Goal: Check status: Check status

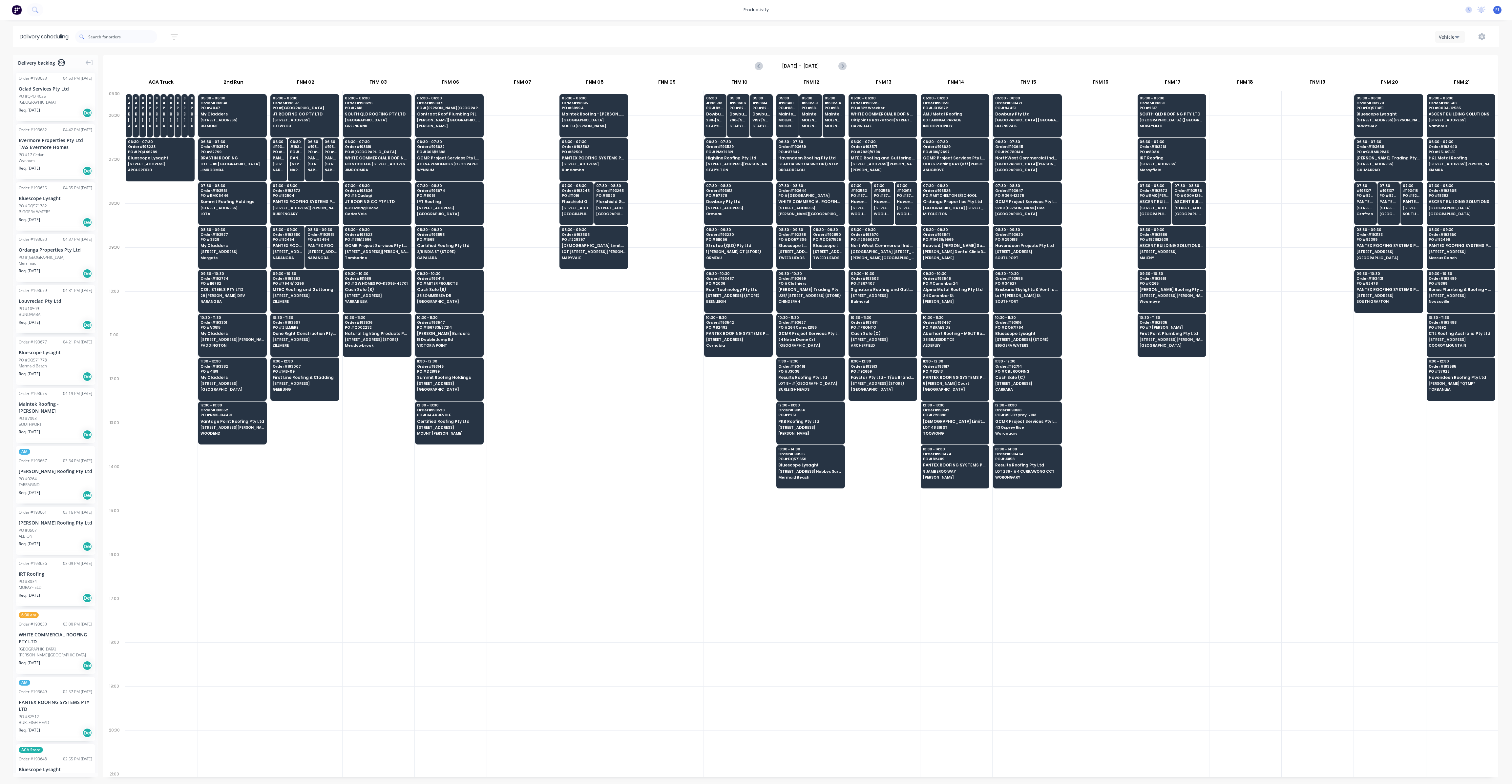
scroll to position [0, 1]
drag, startPoint x: 590, startPoint y: 246, endPoint x: 585, endPoint y: 246, distance: 5.0
click at [590, 246] on span "[DEMOGRAPHIC_DATA] Limited T/as Joii Roofing" at bounding box center [593, 245] width 63 height 4
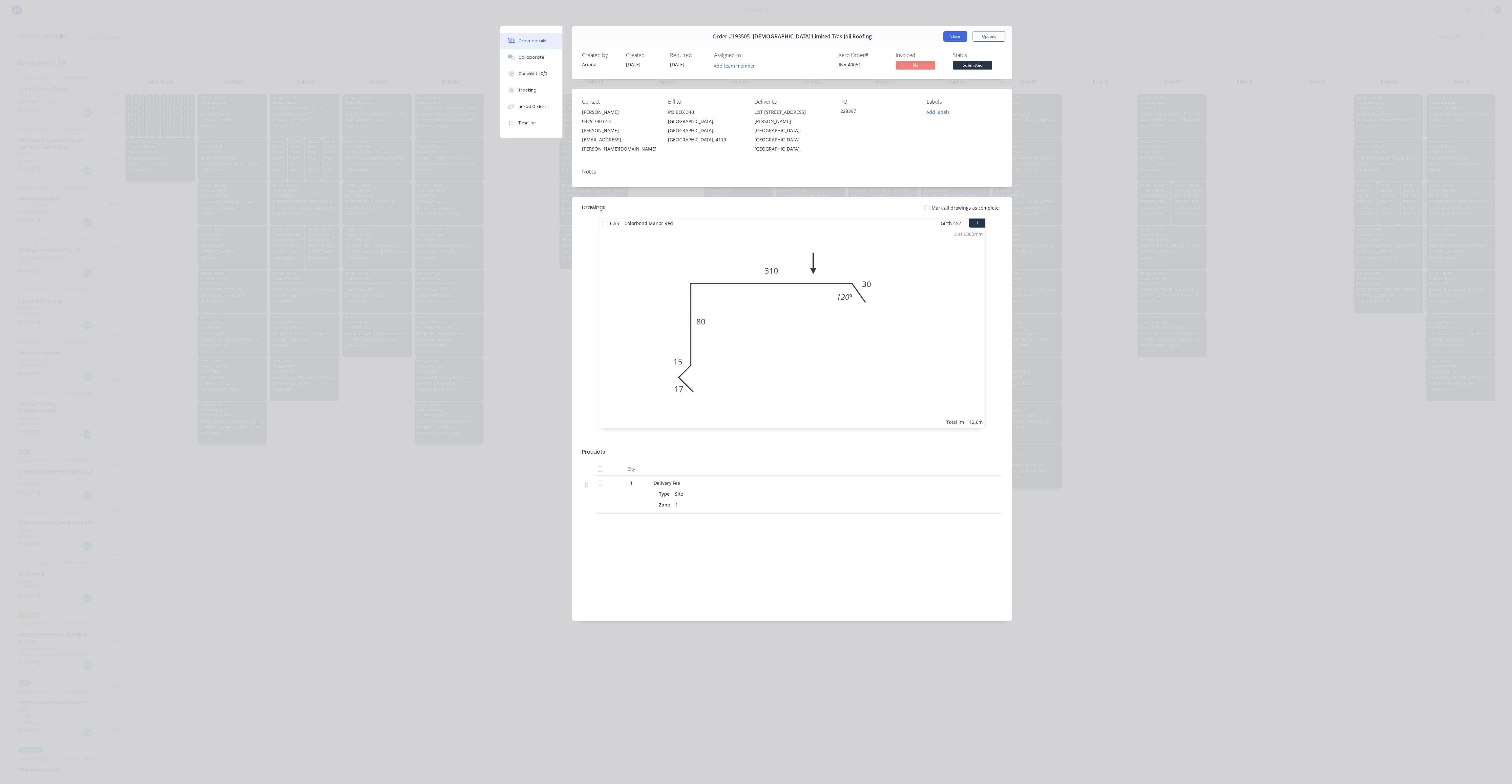
click at [948, 38] on button "Close" at bounding box center [955, 36] width 24 height 11
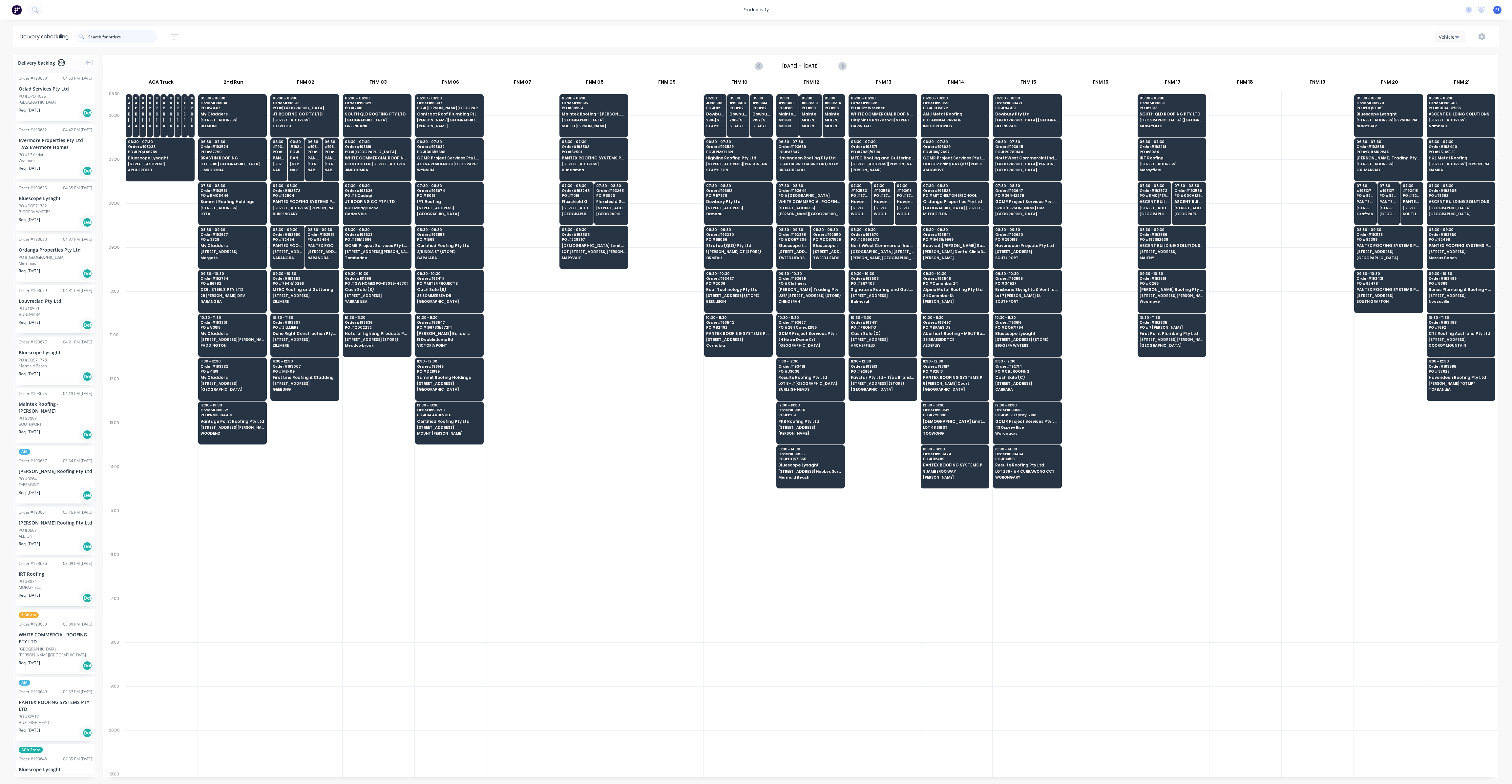
click at [131, 33] on input "text" at bounding box center [122, 36] width 69 height 13
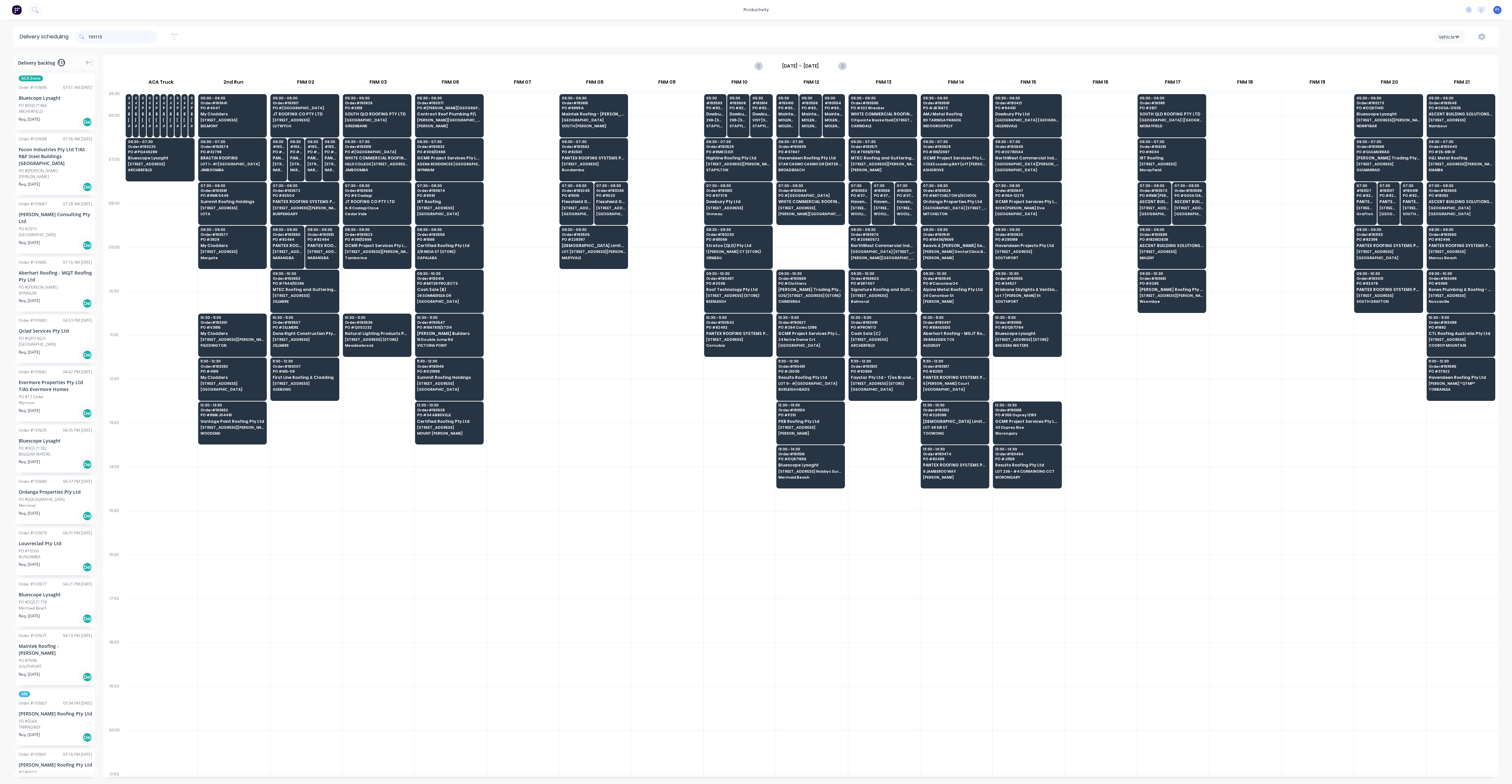
type input "193115"
click at [875, 62] on div "[DATE] - [DATE]" at bounding box center [801, 66] width 1394 height 21
click at [831, 66] on input "[DATE] - [DATE]" at bounding box center [801, 66] width 65 height 10
click at [843, 126] on div "19" at bounding box center [843, 124] width 10 height 10
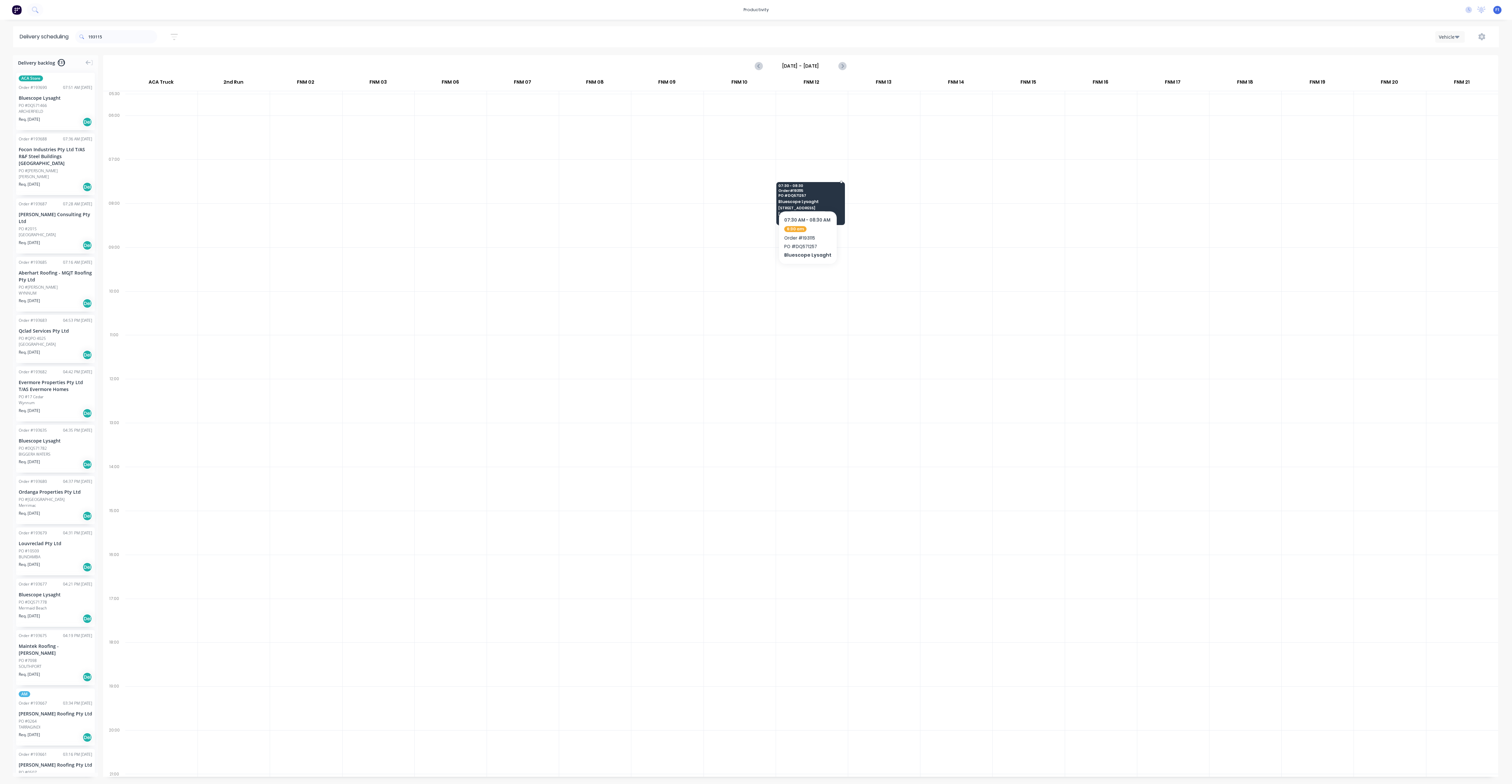
click at [807, 191] on span "Order # 193115" at bounding box center [810, 190] width 63 height 4
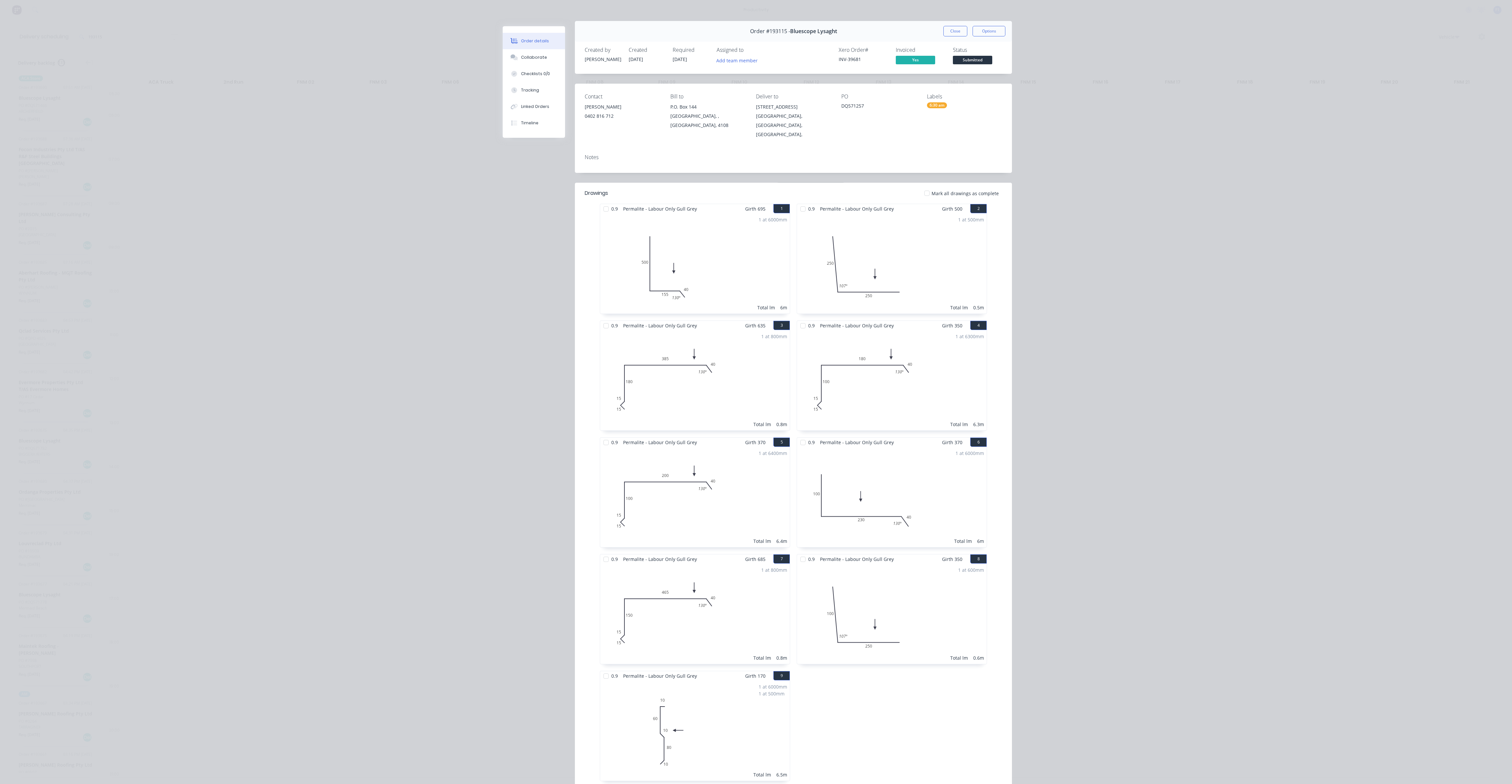
scroll to position [0, 0]
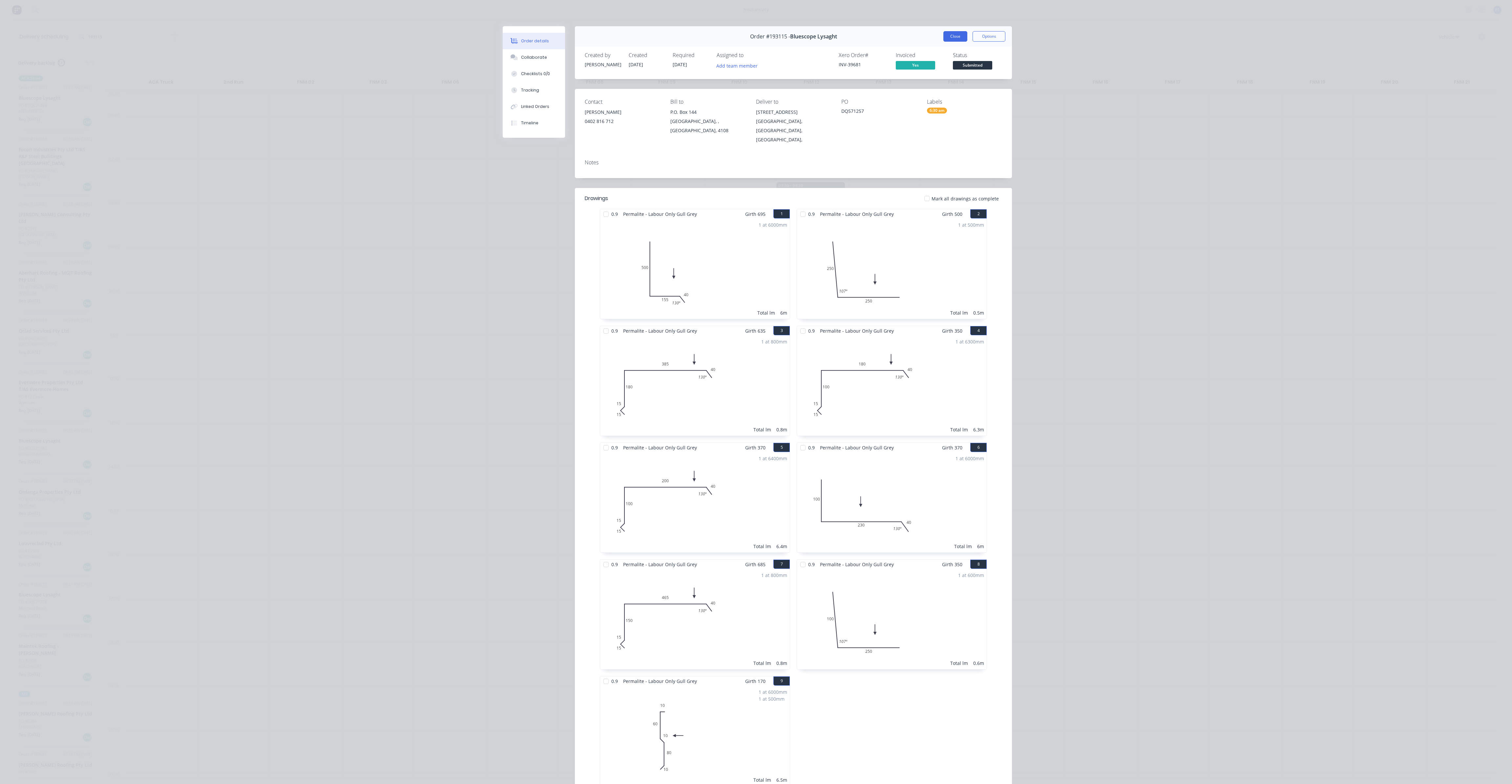
click at [947, 35] on button "Close" at bounding box center [955, 36] width 24 height 11
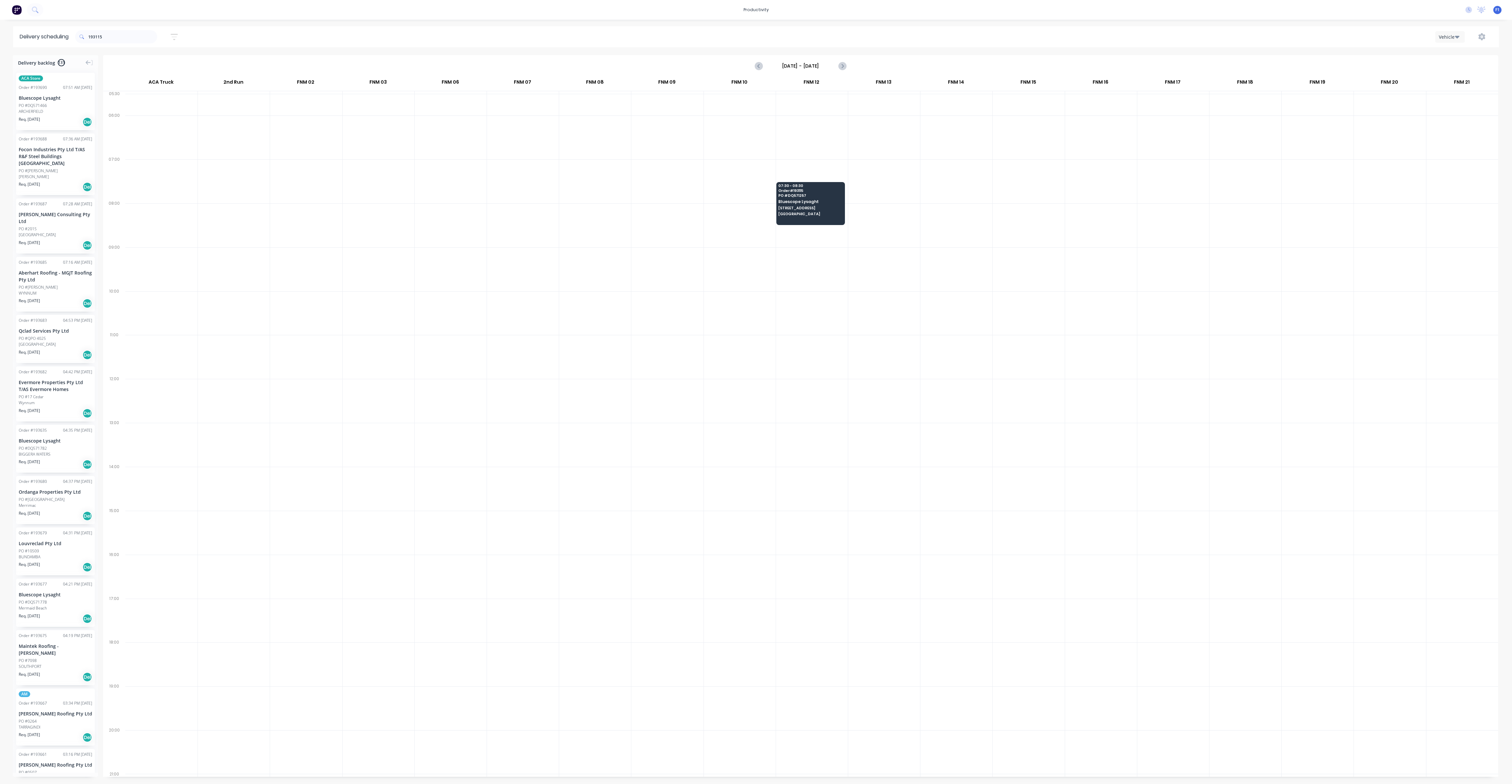
click at [828, 66] on input "[DATE] - [DATE]" at bounding box center [801, 66] width 65 height 10
click at [905, 160] on div at bounding box center [884, 181] width 72 height 44
click at [825, 65] on input "[DATE] - [DATE]" at bounding box center [801, 66] width 65 height 10
click at [818, 134] on div "24" at bounding box center [816, 137] width 10 height 10
type input "[DATE] - [DATE]"
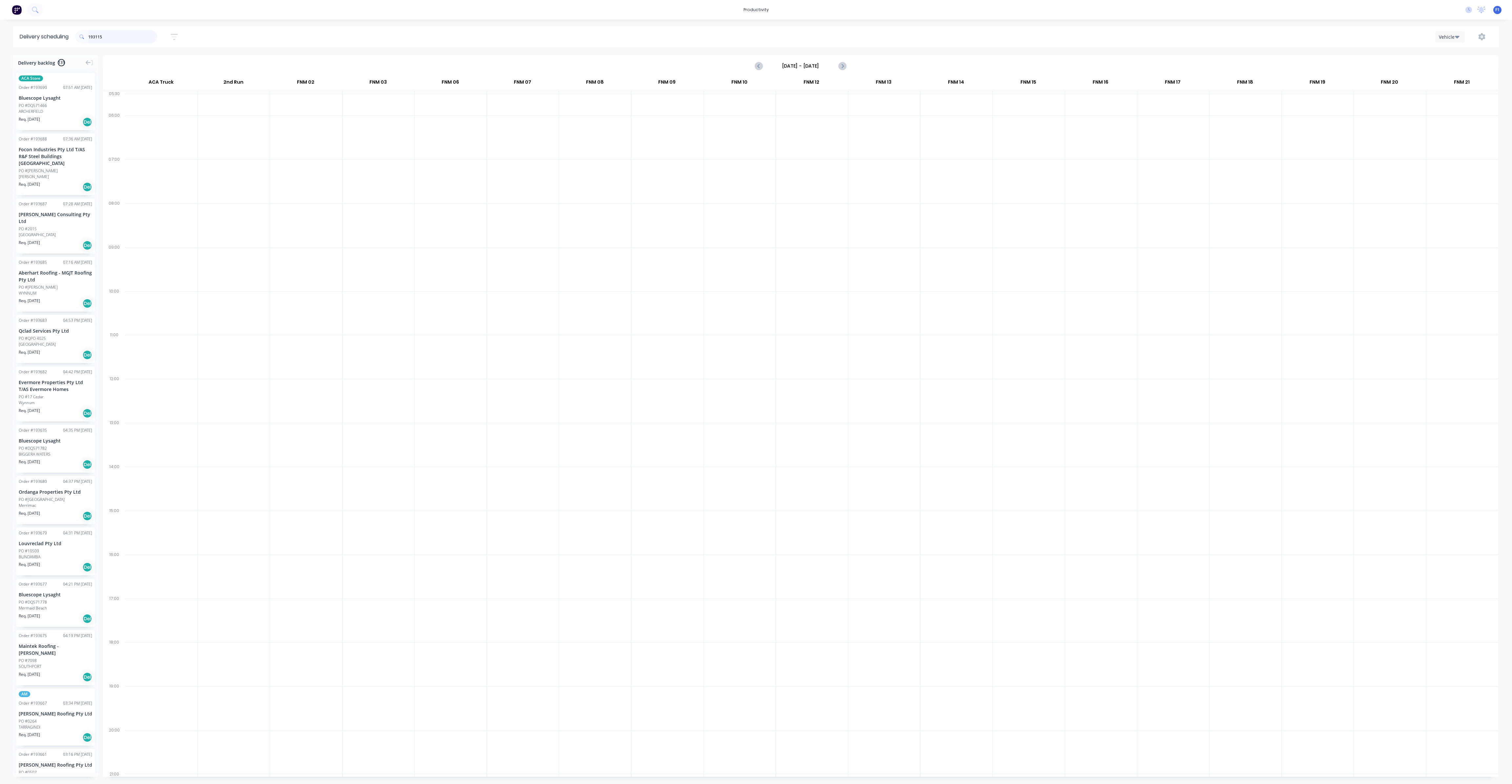
click at [117, 38] on input "193115" at bounding box center [122, 36] width 69 height 13
type input "1"
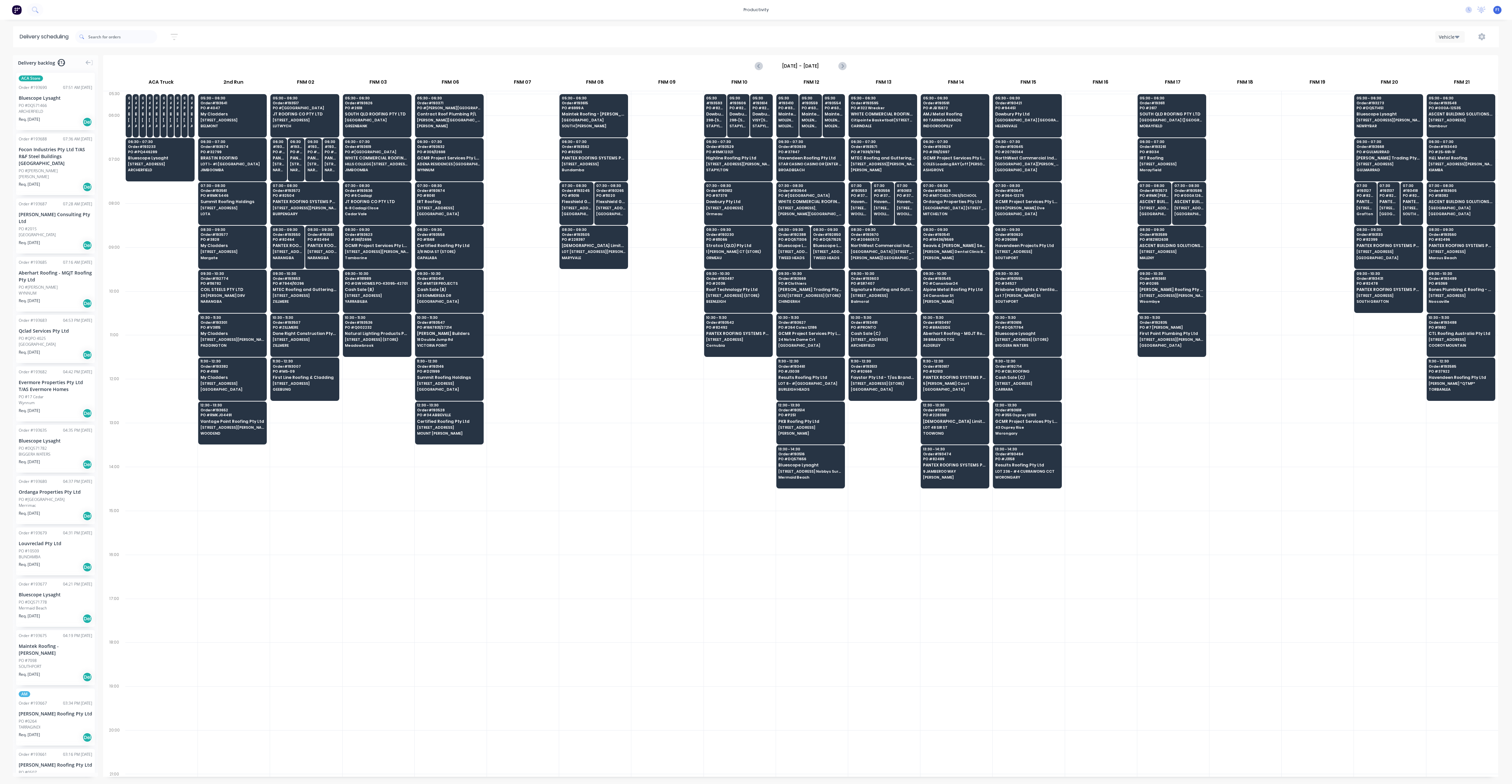
click at [832, 69] on input "[DATE] - [DATE]" at bounding box center [801, 66] width 65 height 10
click at [787, 138] on div "22" at bounding box center [790, 137] width 10 height 10
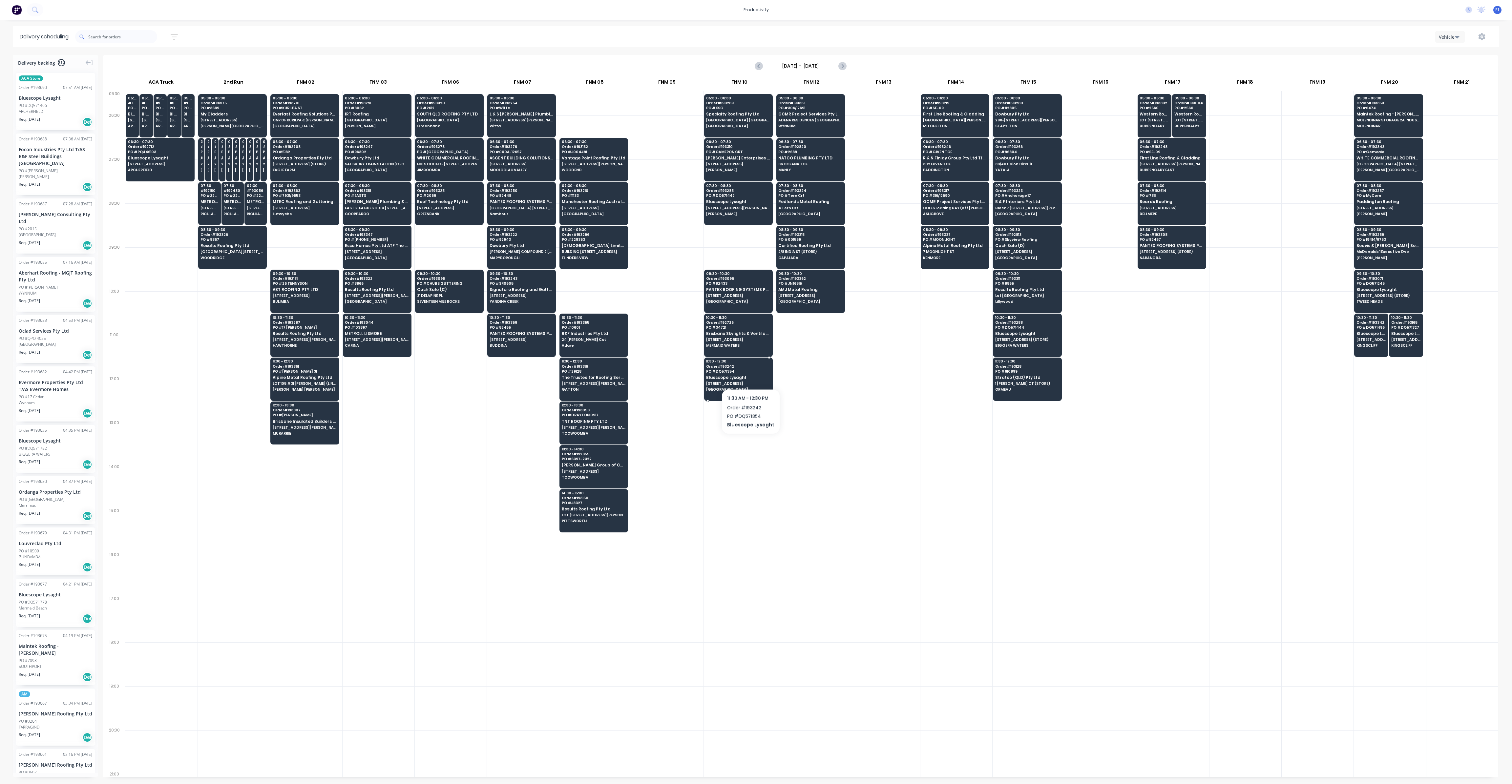
click at [749, 371] on div "11:30 - 12:30 Order # 193242 PO # DQ571354 Bluescope Lysaght [STREET_ADDRESS]" at bounding box center [738, 376] width 68 height 37
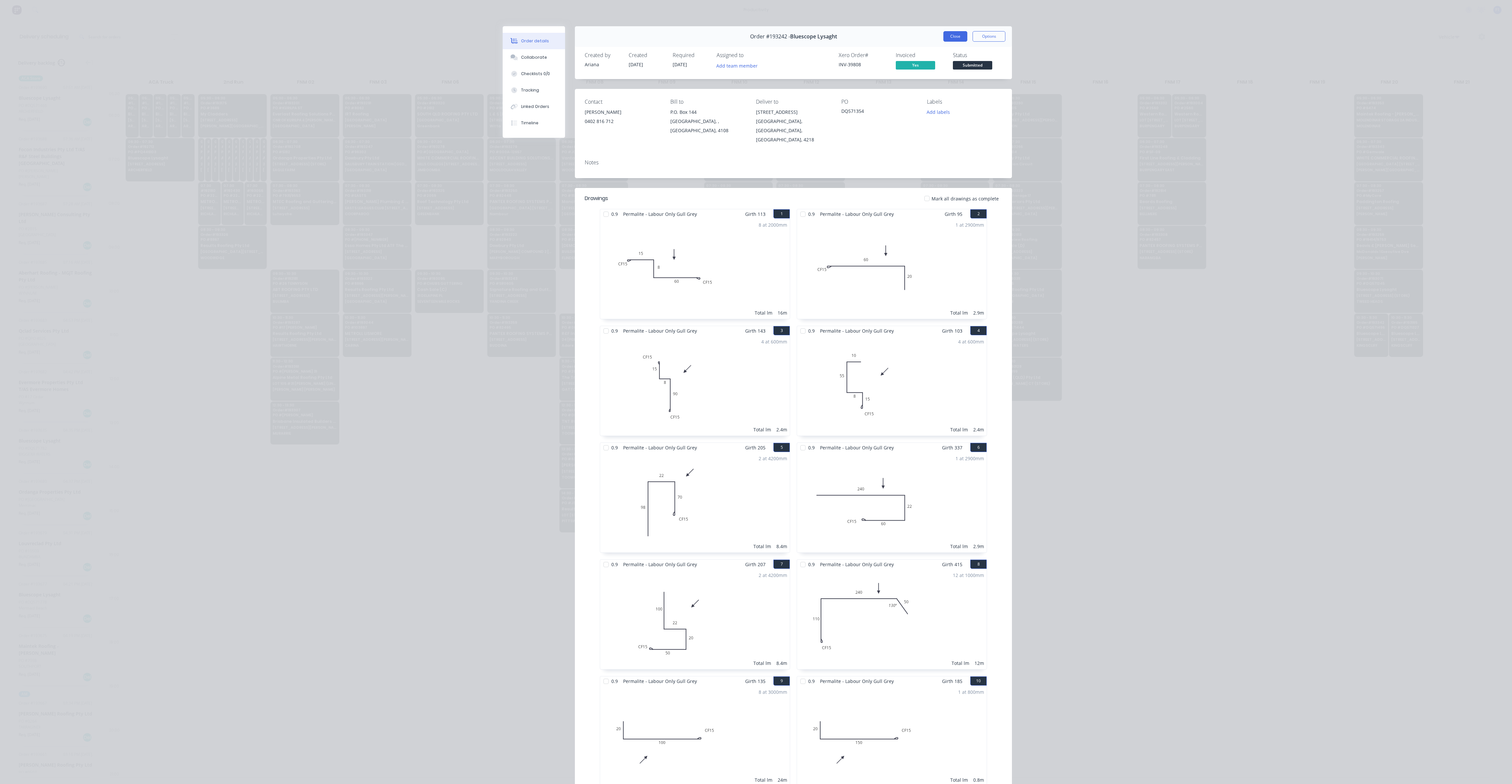
click at [950, 37] on button "Close" at bounding box center [955, 36] width 24 height 11
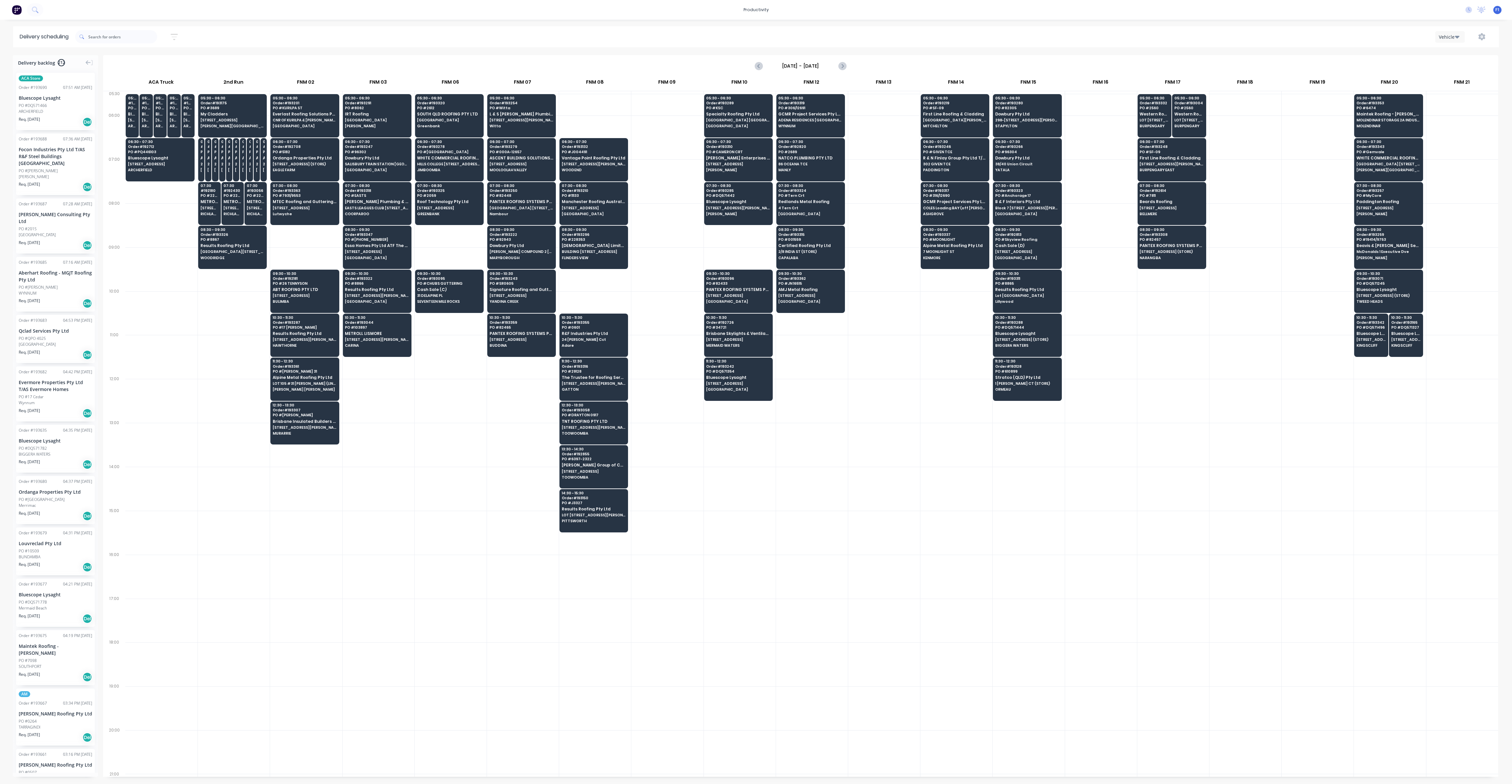
click at [831, 65] on input "[DATE] - [DATE]" at bounding box center [801, 66] width 65 height 10
click at [842, 124] on div "19" at bounding box center [843, 124] width 10 height 10
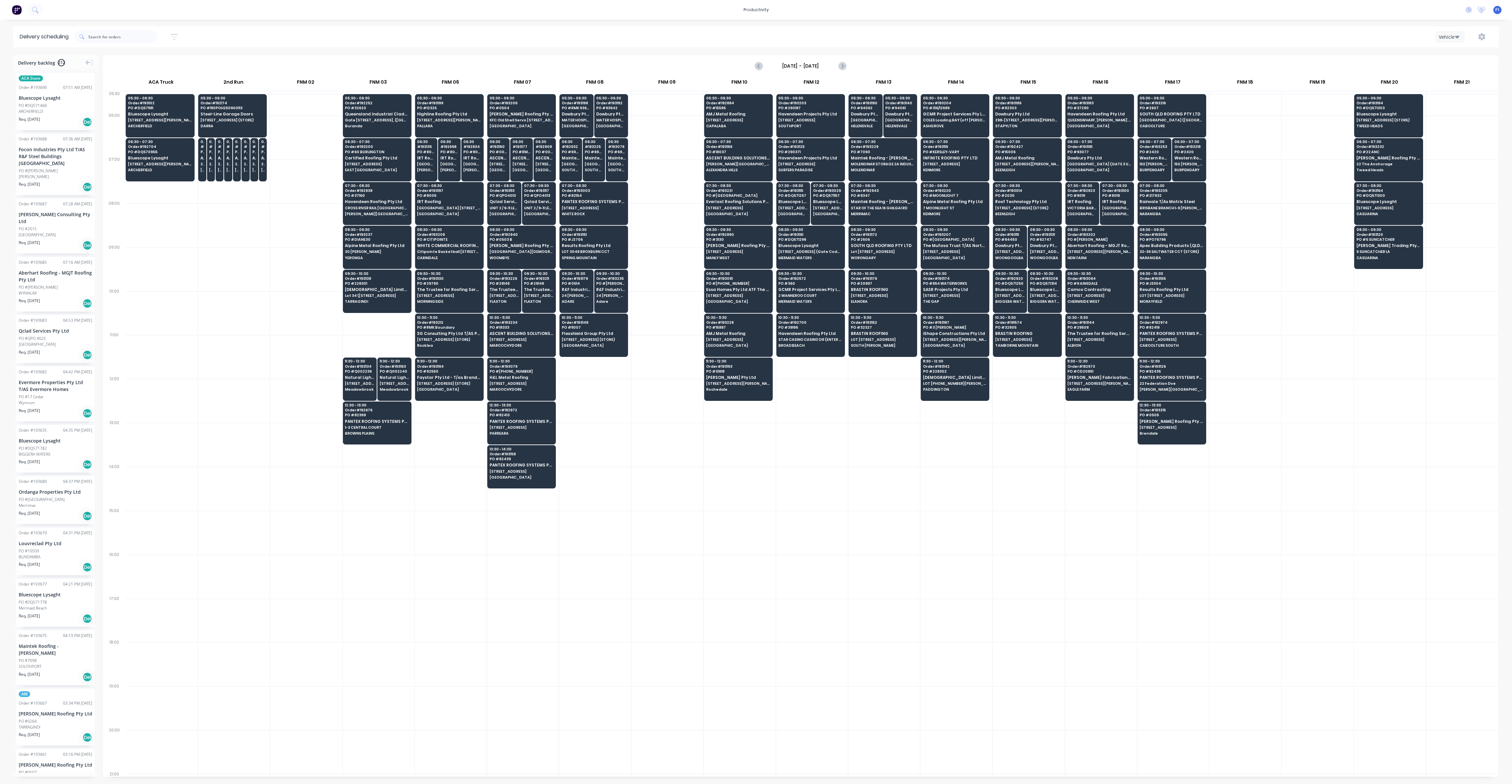
click at [827, 66] on input "[DATE] - [DATE]" at bounding box center [801, 66] width 65 height 10
click at [791, 136] on div "22" at bounding box center [790, 137] width 10 height 10
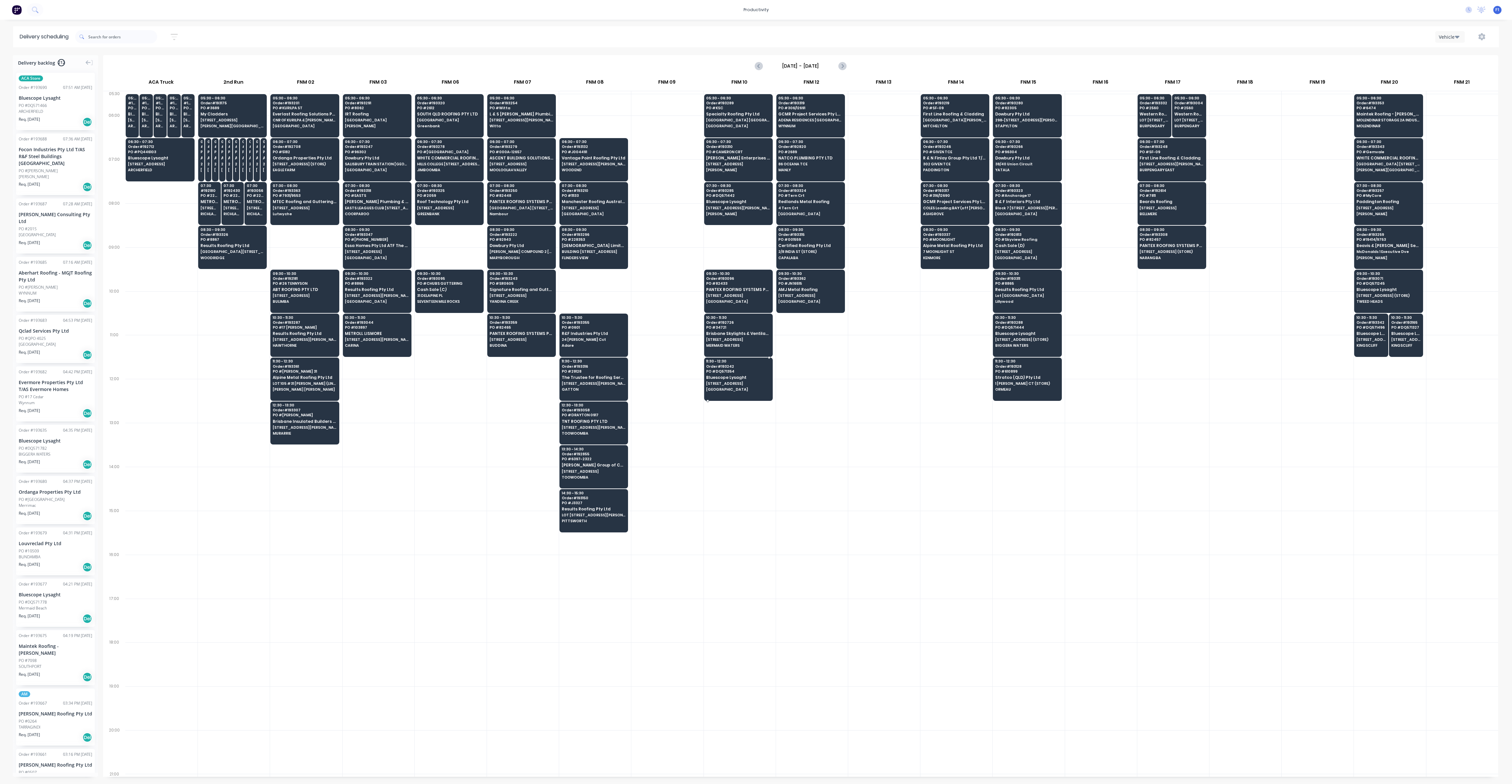
click at [743, 383] on div "11:30 - 12:30 Order # 193242 PO # DQ571354 Bluescope Lysaght [STREET_ADDRESS]" at bounding box center [738, 376] width 68 height 37
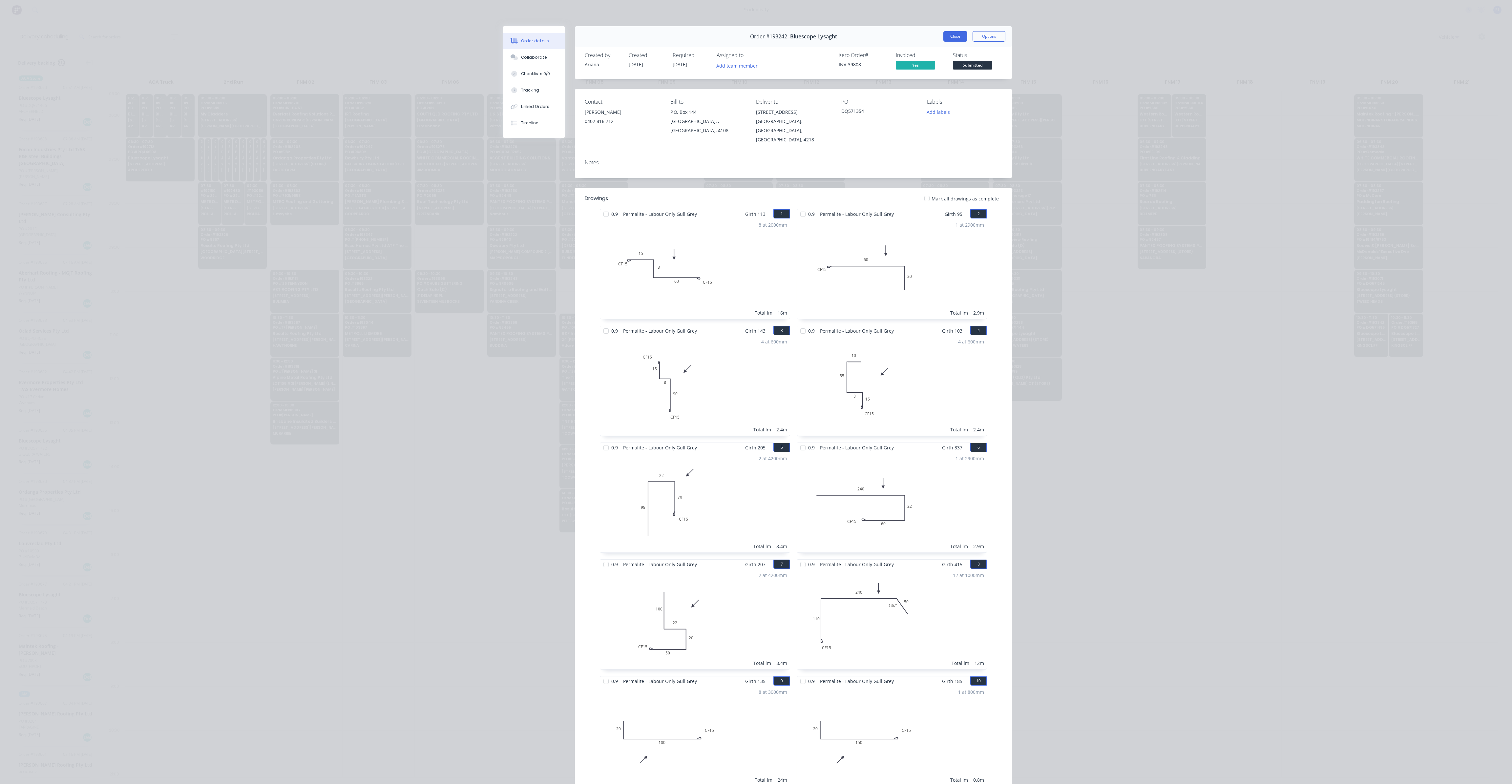
click at [949, 36] on button "Close" at bounding box center [955, 36] width 24 height 11
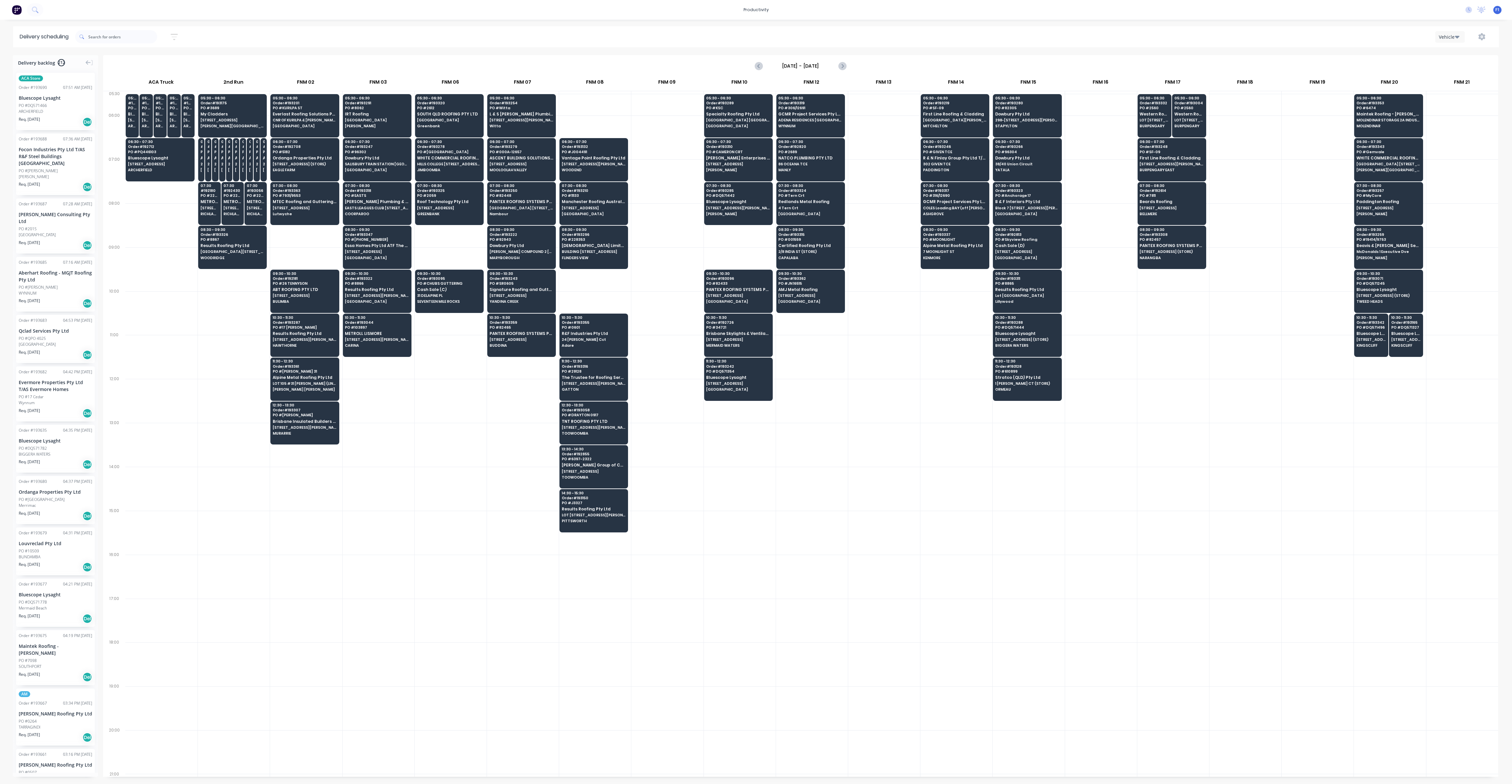
click at [833, 63] on label "[DATE] - [DATE]" at bounding box center [801, 66] width 66 height 11
click at [833, 63] on input "[DATE] - [DATE]" at bounding box center [801, 66] width 65 height 10
click at [842, 125] on div "19" at bounding box center [843, 124] width 10 height 10
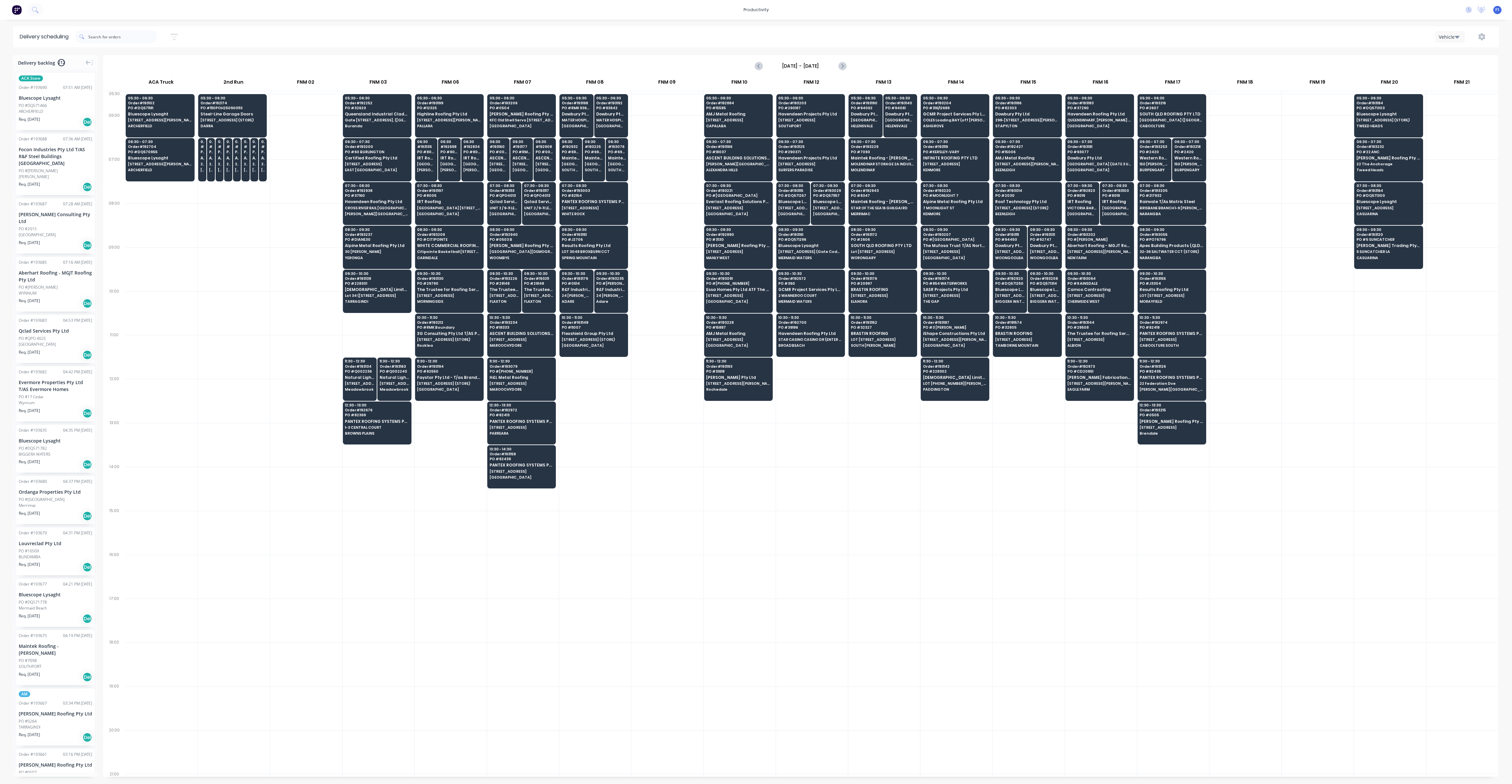
click at [825, 67] on input "[DATE] - [DATE]" at bounding box center [801, 66] width 65 height 10
click at [792, 136] on div "22" at bounding box center [790, 137] width 10 height 10
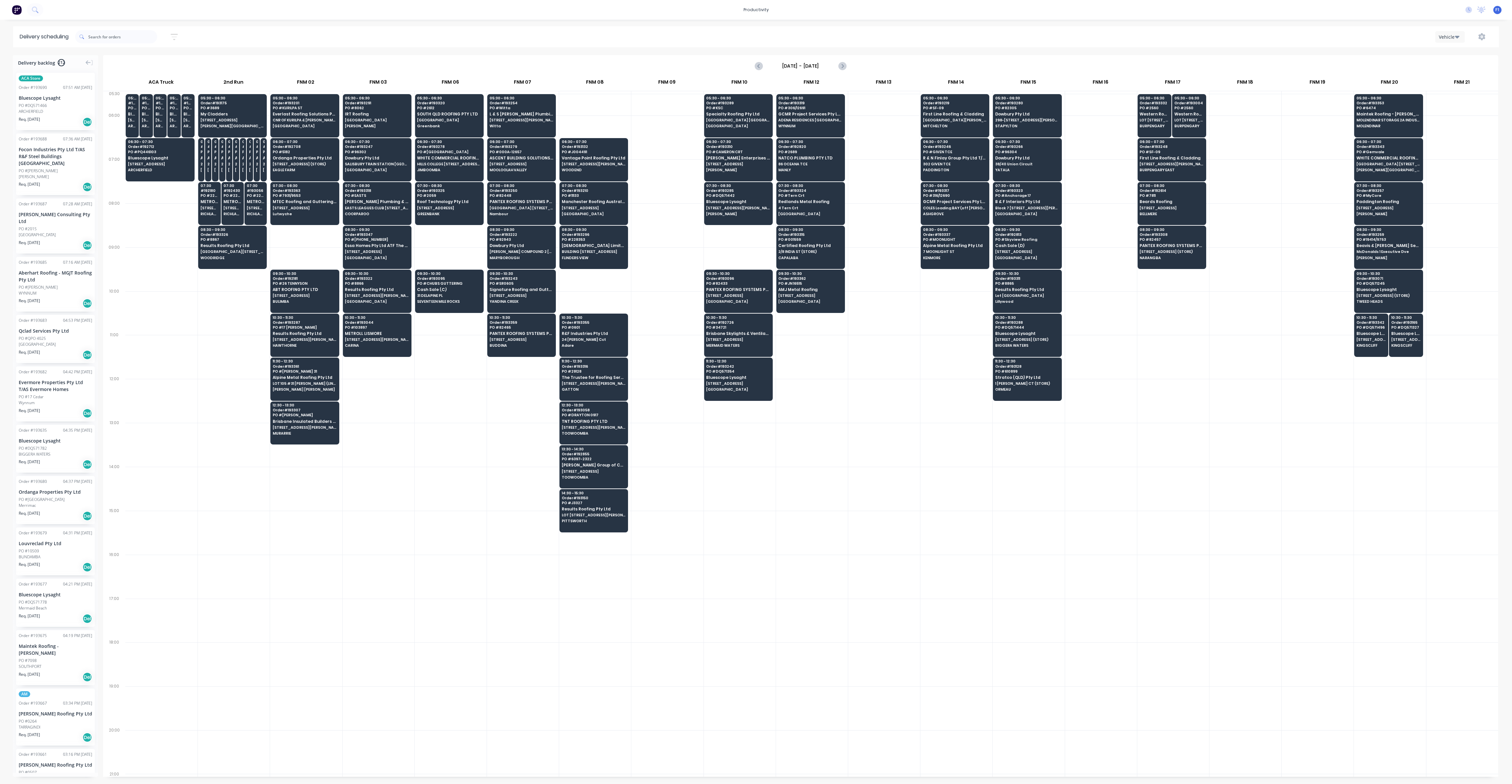
click at [873, 471] on div at bounding box center [884, 488] width 72 height 44
click at [832, 65] on input "[DATE] - [DATE]" at bounding box center [801, 66] width 65 height 10
click at [819, 137] on div "24" at bounding box center [816, 137] width 10 height 10
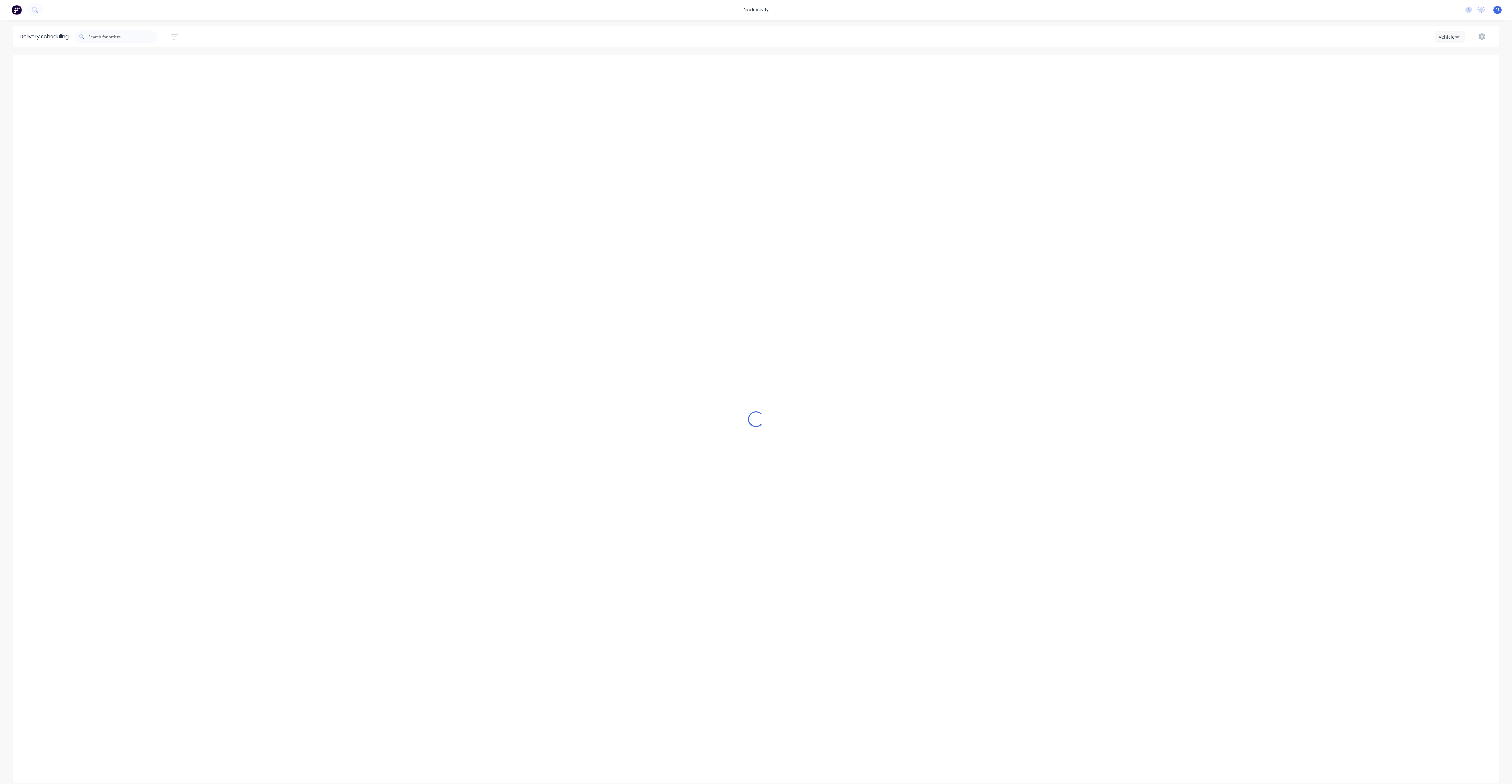
type input "[DATE] - [DATE]"
